Goal: Task Accomplishment & Management: Complete application form

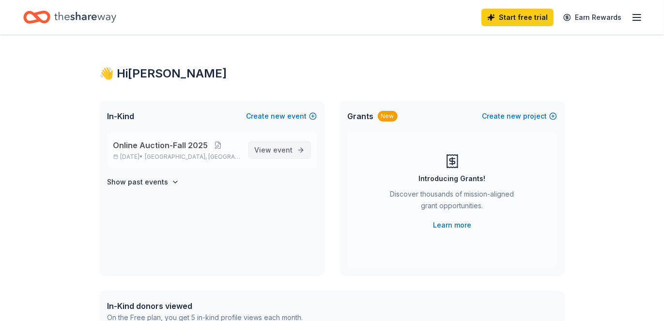
click at [281, 151] on span "event" at bounding box center [283, 150] width 19 height 8
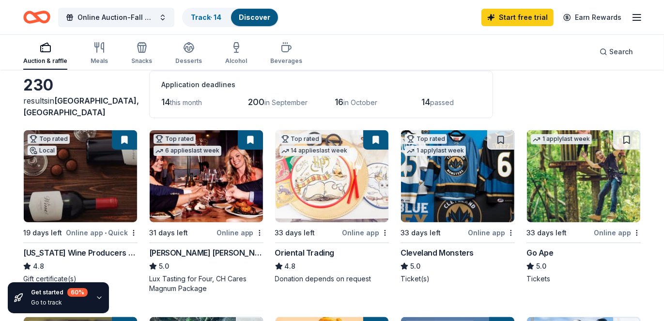
scroll to position [80, 0]
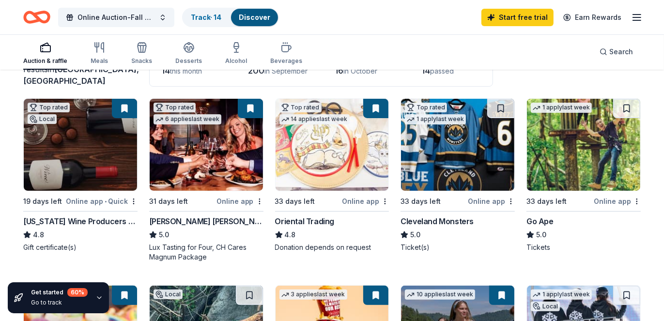
click at [67, 147] on img at bounding box center [80, 145] width 113 height 92
click at [205, 158] on img at bounding box center [206, 145] width 113 height 92
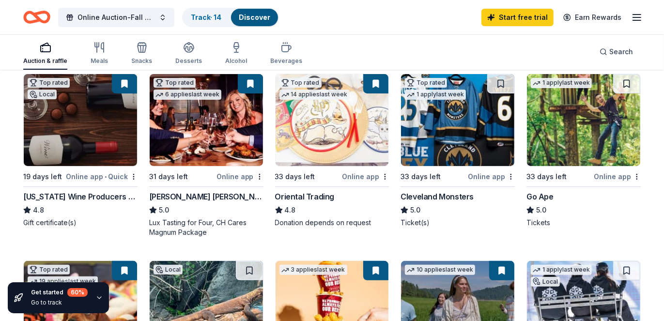
scroll to position [0, 0]
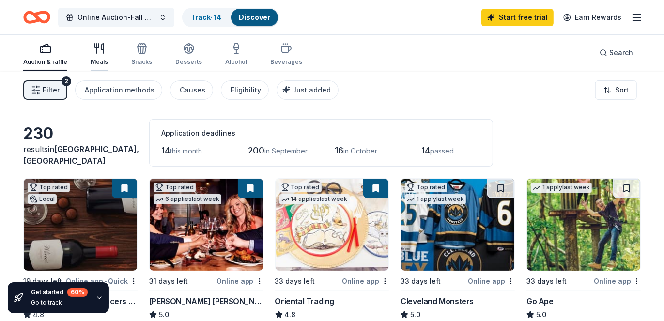
click at [98, 47] on icon "button" at bounding box center [97, 46] width 4 height 4
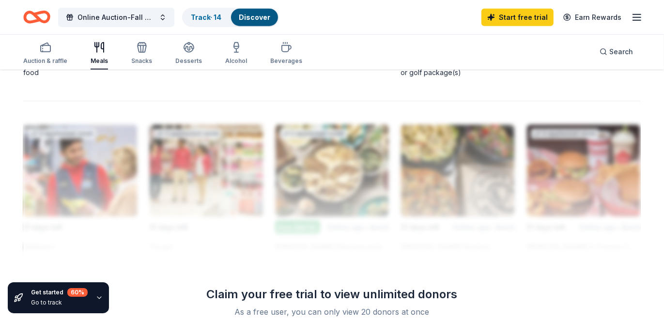
scroll to position [917, 0]
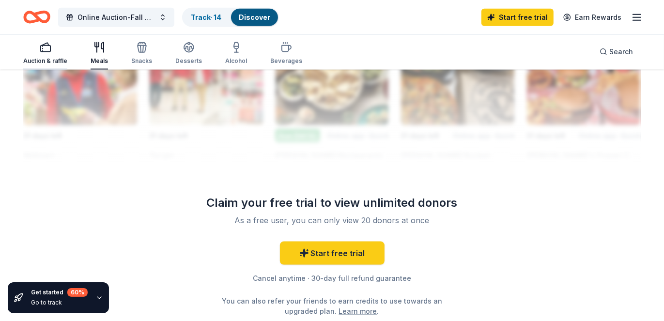
click at [52, 60] on div "Auction & raffle" at bounding box center [45, 61] width 44 height 8
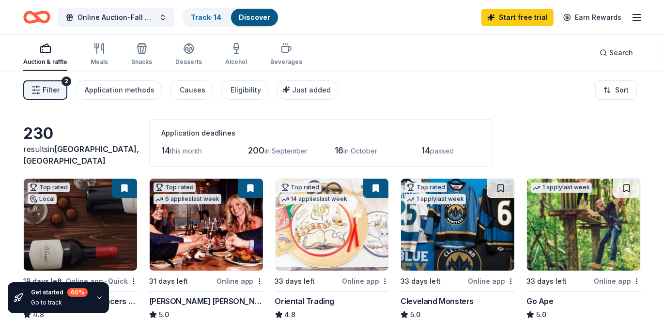
click at [346, 227] on img at bounding box center [332, 225] width 113 height 92
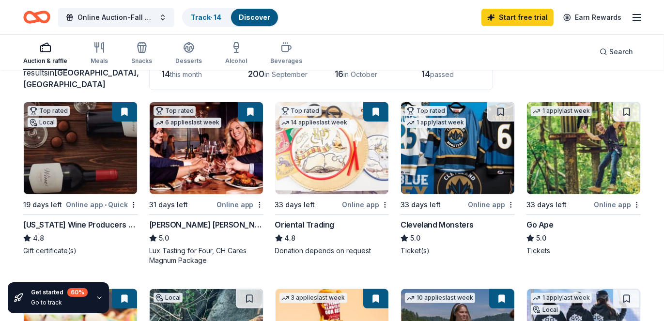
scroll to position [78, 0]
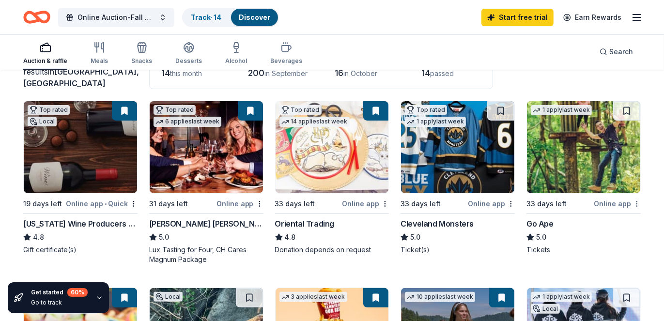
click at [638, 202] on html "Online Auction-Fall 2025 Track · 14 Discover Start free trial Earn Rewards Auct…" at bounding box center [332, 82] width 664 height 321
click at [629, 218] on div "Not interested" at bounding box center [607, 219] width 65 height 17
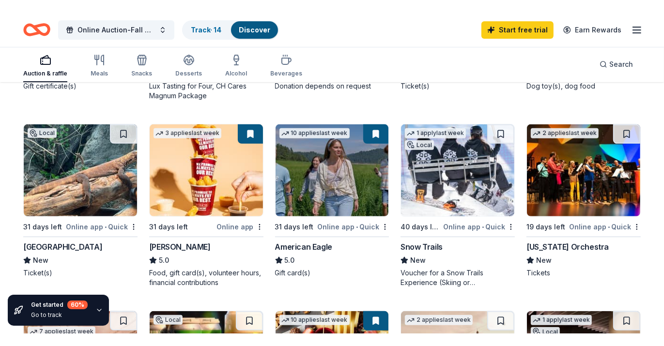
scroll to position [260, 0]
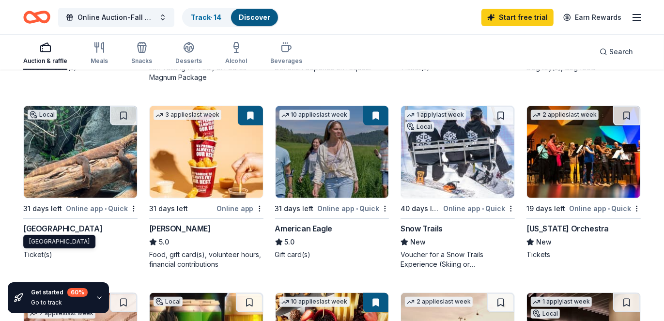
click at [75, 225] on div "Cincinnati Zoo & Botanical Garden" at bounding box center [62, 229] width 79 height 12
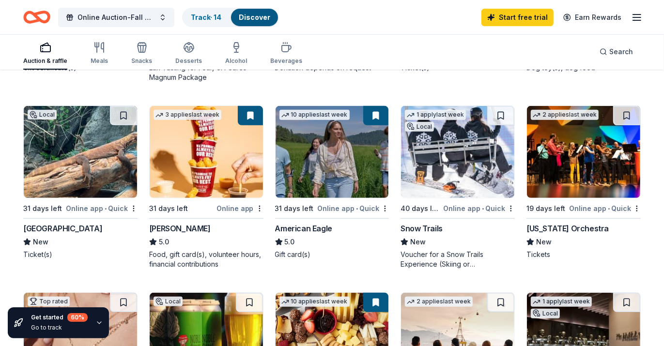
click at [337, 147] on img at bounding box center [332, 152] width 113 height 92
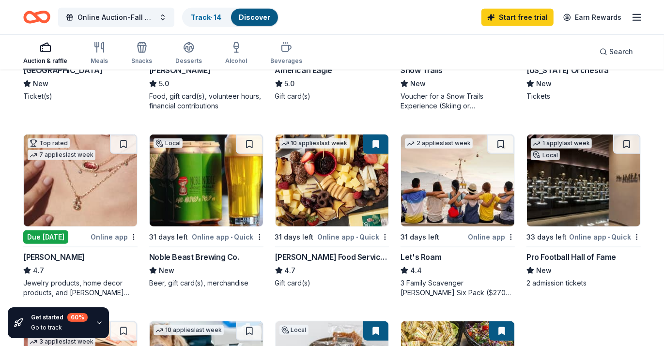
scroll to position [422, 0]
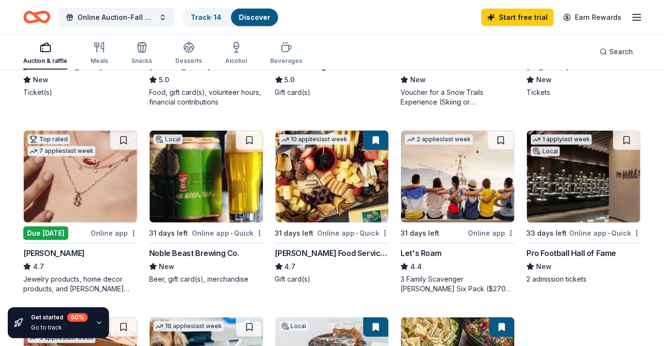
click at [351, 164] on img at bounding box center [332, 177] width 113 height 92
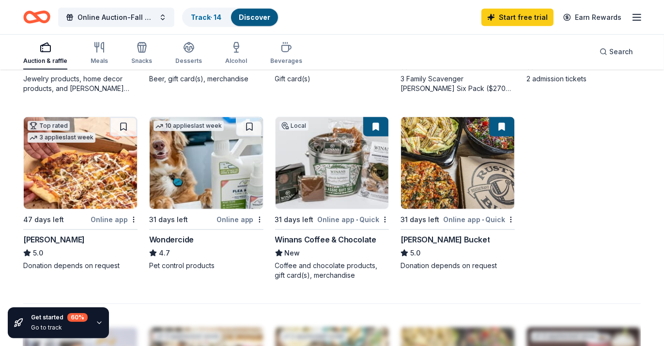
scroll to position [641, 0]
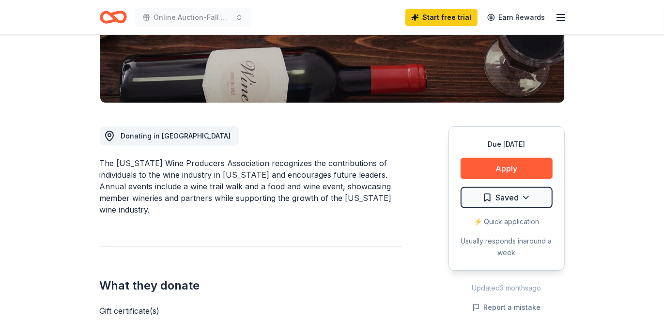
scroll to position [198, 0]
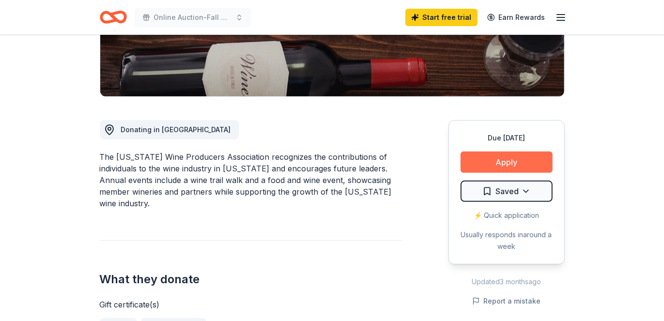
click at [505, 165] on button "Apply" at bounding box center [507, 162] width 92 height 21
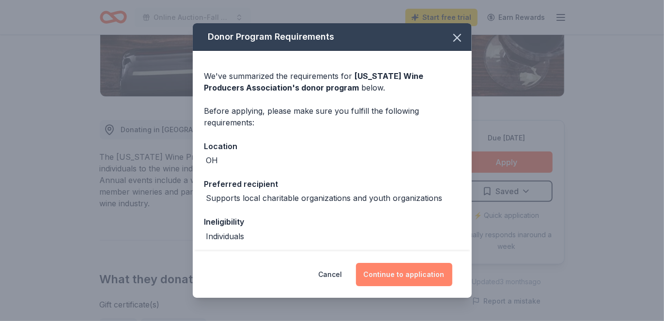
click at [411, 275] on button "Continue to application" at bounding box center [404, 274] width 96 height 23
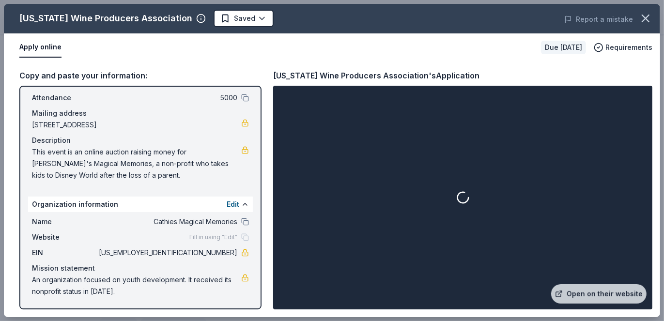
scroll to position [0, 0]
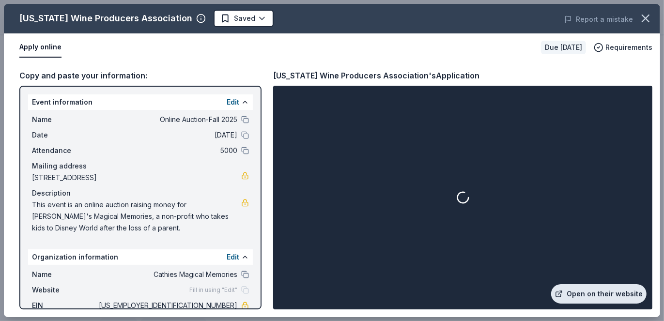
click at [588, 294] on link "Open on their website" at bounding box center [598, 293] width 95 height 19
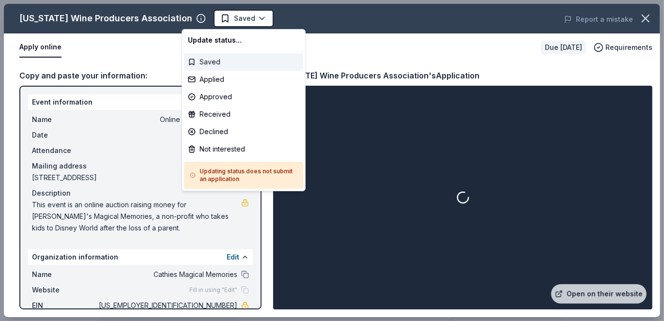
click at [193, 61] on div "Saved" at bounding box center [243, 61] width 119 height 17
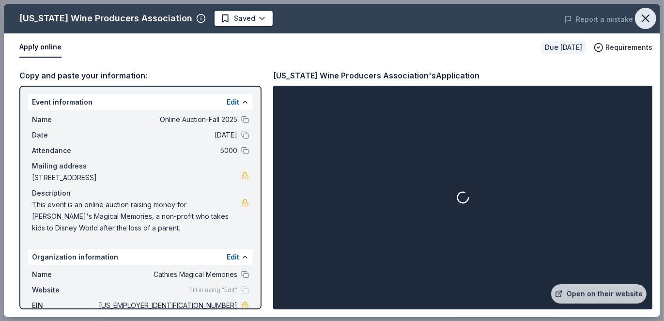
click at [648, 18] on icon "button" at bounding box center [646, 19] width 14 height 14
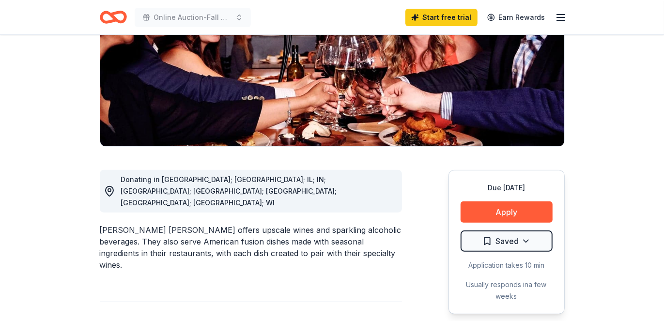
scroll to position [201, 0]
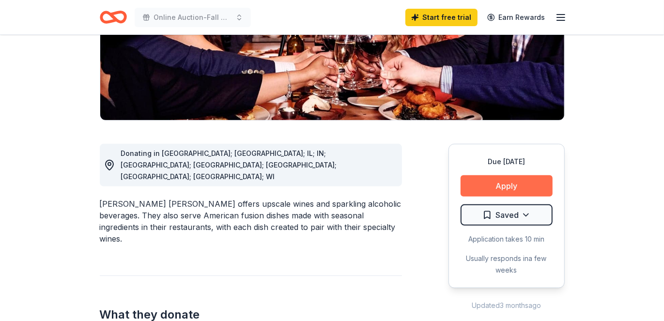
click at [527, 175] on button "Apply" at bounding box center [507, 185] width 92 height 21
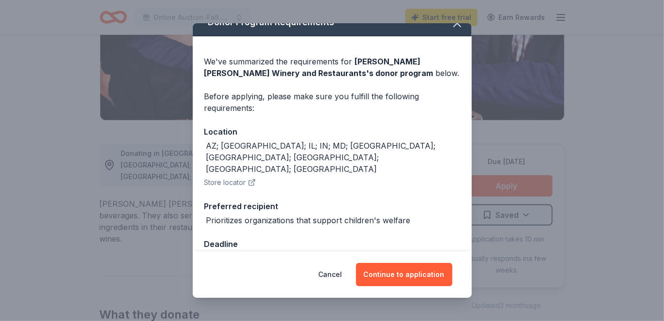
scroll to position [17, 0]
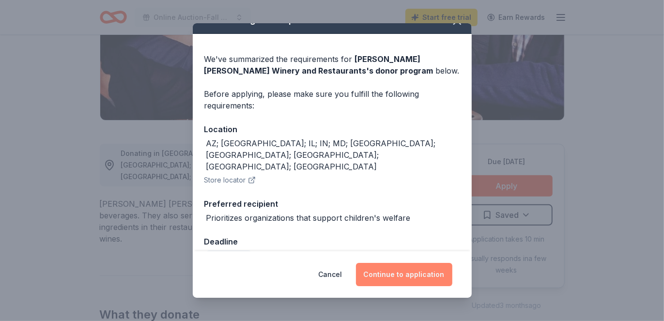
click at [413, 272] on button "Continue to application" at bounding box center [404, 274] width 96 height 23
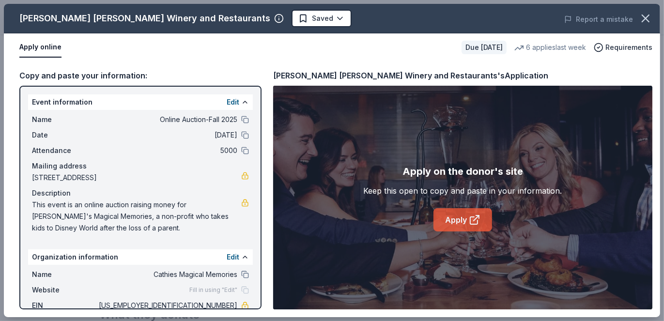
click at [460, 217] on link "Apply" at bounding box center [463, 219] width 59 height 23
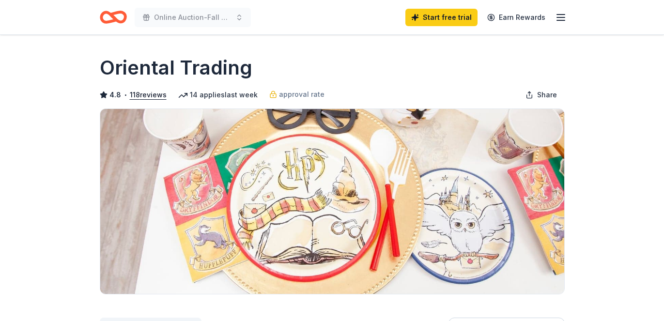
scroll to position [161, 0]
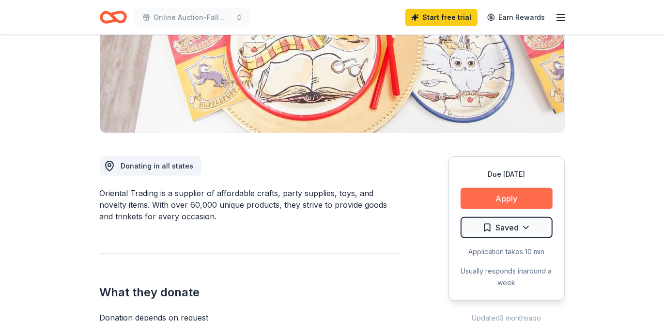
click at [503, 199] on button "Apply" at bounding box center [507, 198] width 92 height 21
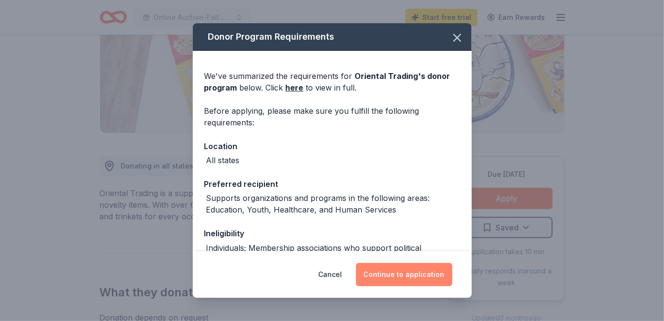
click at [406, 271] on button "Continue to application" at bounding box center [404, 274] width 96 height 23
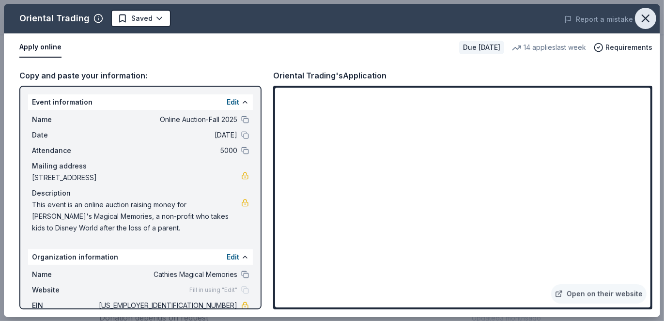
click at [645, 17] on icon "button" at bounding box center [645, 18] width 7 height 7
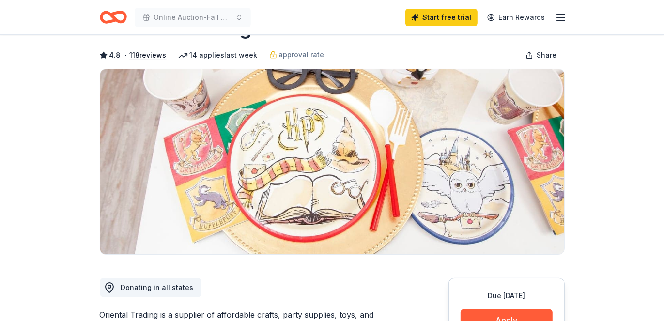
scroll to position [0, 0]
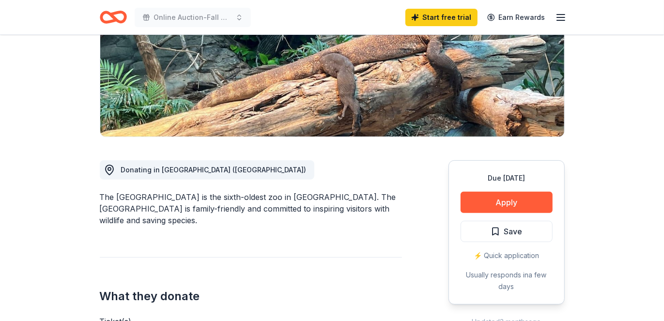
scroll to position [165, 0]
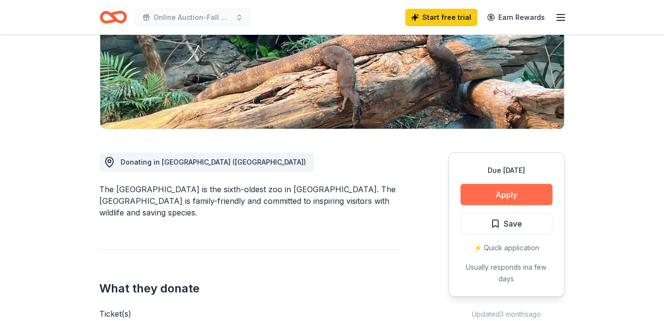
click at [498, 189] on button "Apply" at bounding box center [507, 194] width 92 height 21
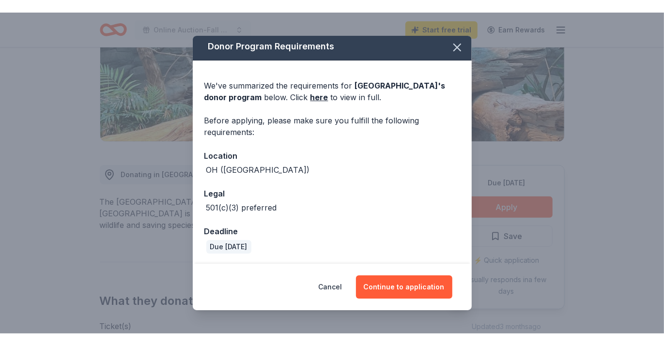
scroll to position [4, 0]
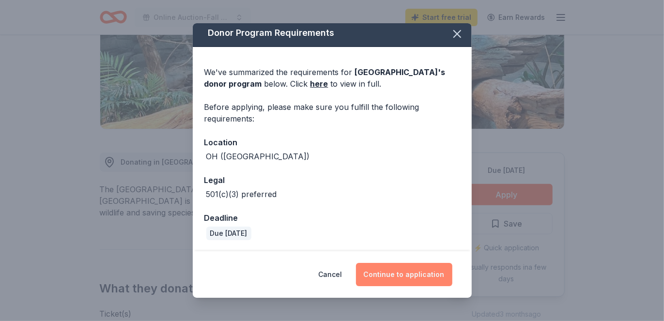
click at [408, 278] on button "Continue to application" at bounding box center [404, 274] width 96 height 23
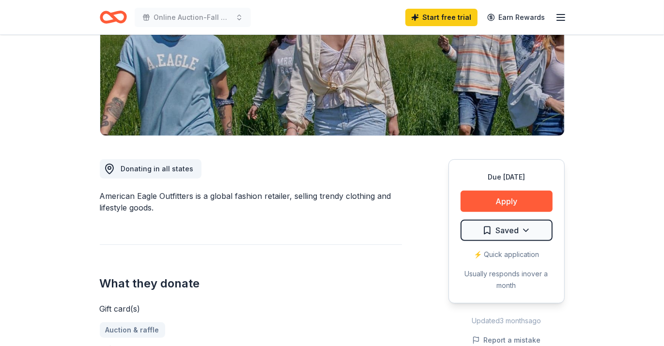
scroll to position [182, 0]
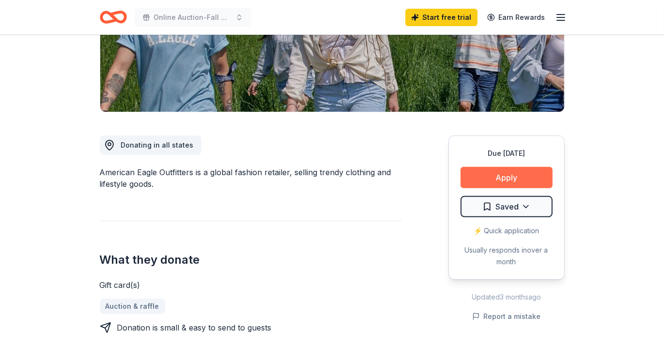
click at [512, 175] on button "Apply" at bounding box center [507, 177] width 92 height 21
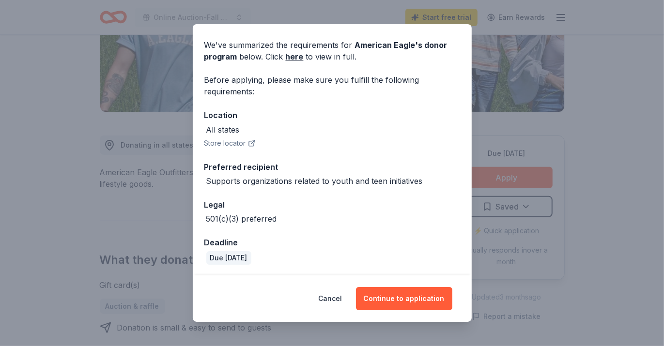
scroll to position [32, 0]
click at [394, 301] on button "Continue to application" at bounding box center [404, 298] width 96 height 23
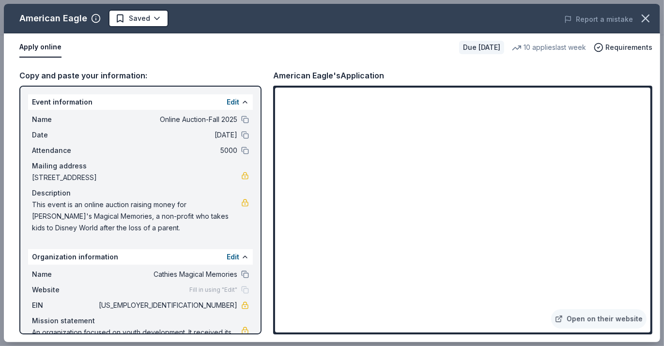
drag, startPoint x: 108, startPoint y: 232, endPoint x: 82, endPoint y: 220, distance: 28.2
click at [82, 220] on span "This event is an online auction raising money for Cathie's Magical Memories, a …" at bounding box center [136, 216] width 209 height 35
click at [74, 213] on span "This event is an online auction raising money for Cathie's Magical Memories, a …" at bounding box center [136, 216] width 209 height 35
